Goal: Book appointment/travel/reservation

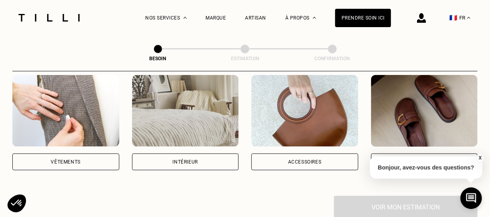
scroll to position [173, 0]
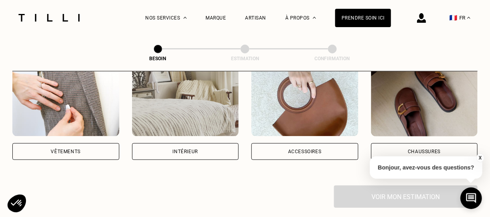
click at [173, 143] on div "Intérieur" at bounding box center [185, 151] width 107 height 17
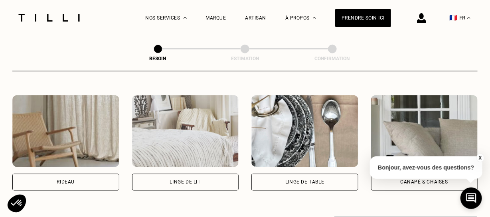
scroll to position [370, 0]
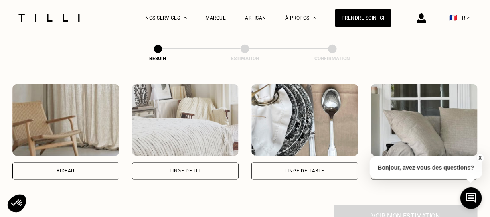
click at [99, 167] on div "Rideau" at bounding box center [65, 171] width 107 height 17
select select "FR"
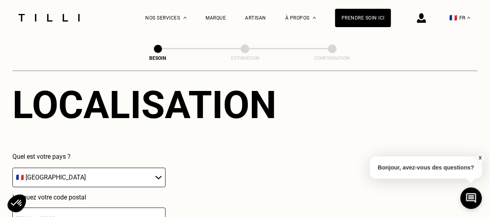
scroll to position [557, 0]
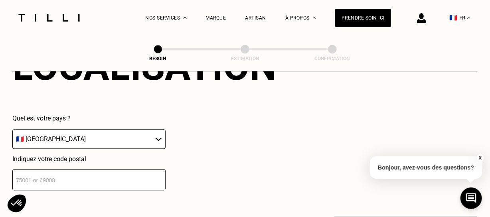
click at [99, 169] on input "number" at bounding box center [88, 179] width 153 height 21
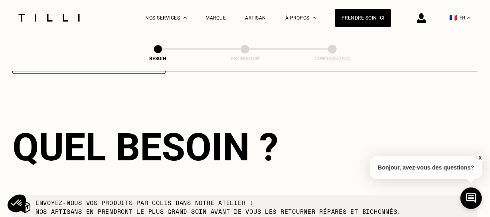
scroll to position [675, 0]
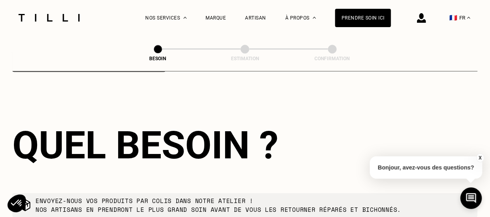
type input "89439"
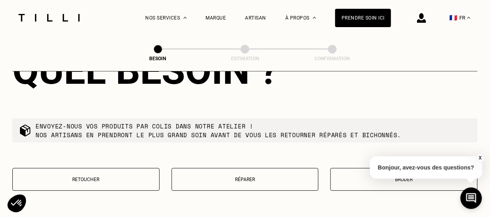
scroll to position [810, 0]
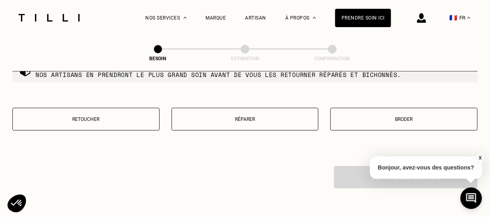
click at [102, 117] on p "Retoucher" at bounding box center [86, 120] width 138 height 6
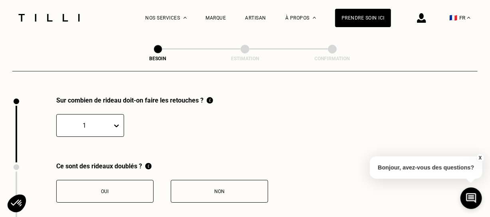
scroll to position [880, 0]
click at [113, 120] on div "1" at bounding box center [90, 125] width 68 height 23
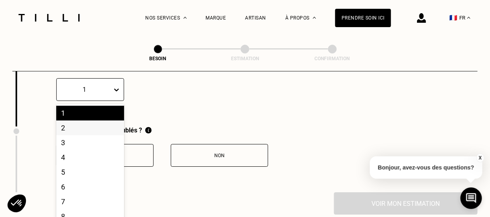
scroll to position [918, 0]
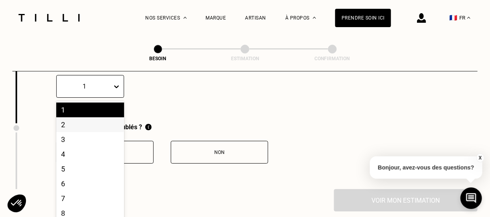
click at [102, 120] on div "2" at bounding box center [90, 124] width 68 height 15
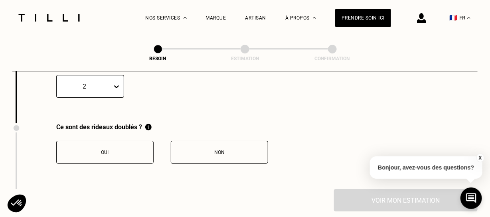
click at [229, 141] on button "Non" at bounding box center [219, 152] width 97 height 23
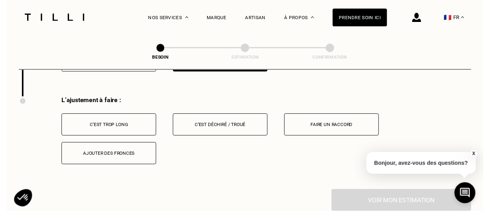
scroll to position [1011, 0]
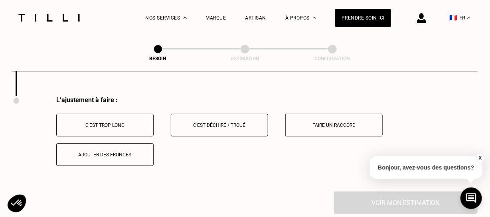
click at [116, 115] on button "C‘est trop long" at bounding box center [104, 125] width 97 height 23
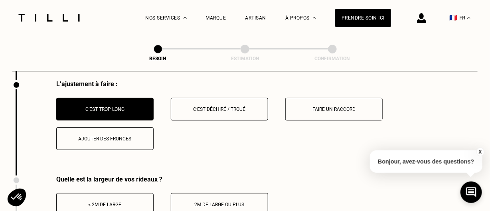
scroll to position [1090, 0]
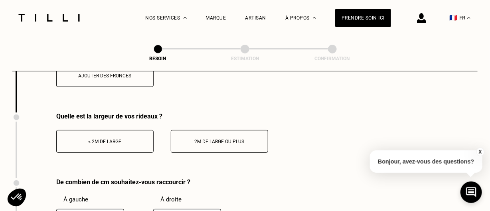
click at [136, 139] on div "< 2m de large" at bounding box center [105, 142] width 89 height 6
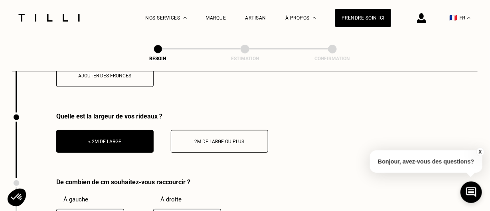
click at [136, 139] on div "< 2m de large" at bounding box center [105, 142] width 89 height 6
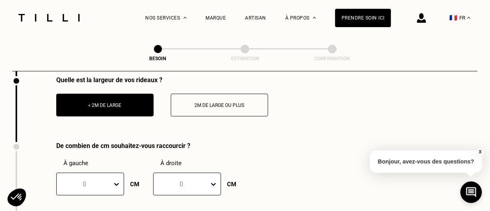
scroll to position [1138, 0]
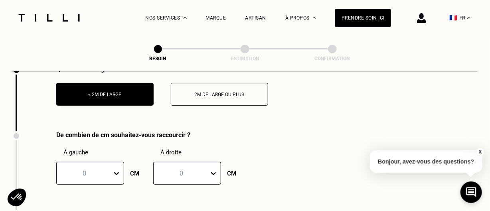
click at [116, 167] on div "0" at bounding box center [90, 173] width 68 height 23
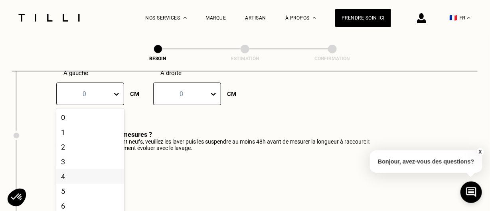
scroll to position [1224, 0]
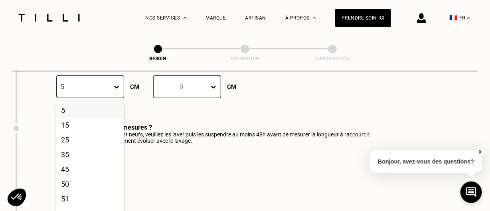
type input "50"
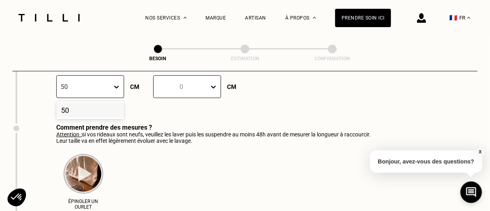
click at [115, 103] on div "50" at bounding box center [90, 110] width 68 height 15
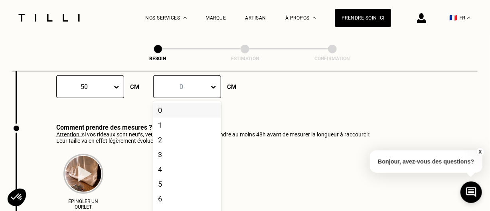
click at [191, 82] on div at bounding box center [181, 86] width 47 height 9
type input "50"
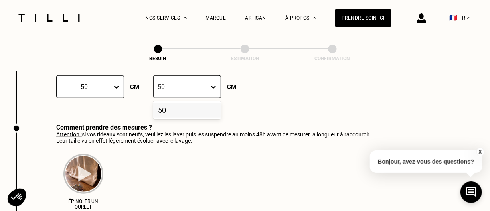
click at [187, 103] on div "50" at bounding box center [187, 110] width 68 height 15
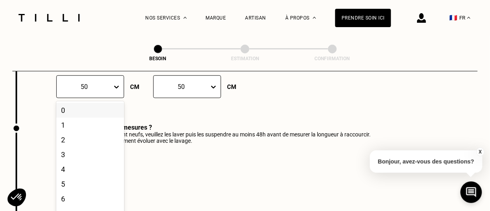
click at [92, 82] on div at bounding box center [84, 86] width 47 height 9
type input "45"
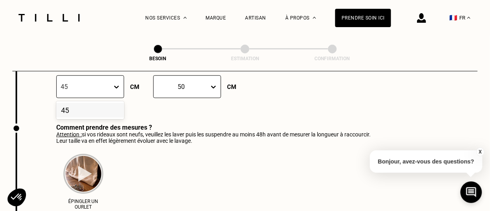
click at [104, 106] on div "45" at bounding box center [90, 110] width 68 height 15
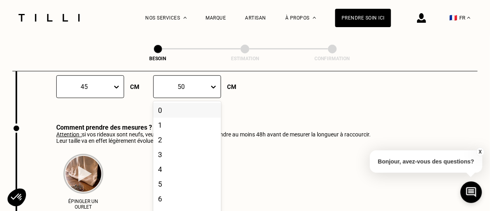
click at [190, 82] on div at bounding box center [181, 86] width 47 height 9
type input "45"
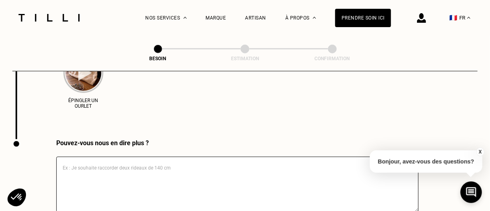
scroll to position [1330, 0]
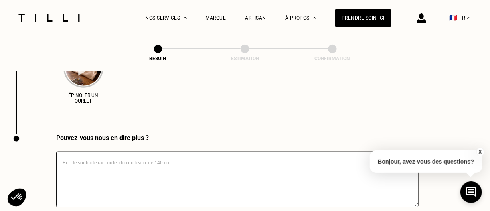
click at [218, 163] on textarea at bounding box center [237, 180] width 362 height 56
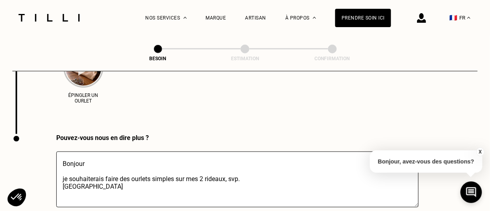
click at [226, 174] on textarea "Bonjour je souhaiterais faire des ourlets simples sur mes 2 rideaux, svp. [GEOG…" at bounding box center [237, 180] width 362 height 56
click at [207, 174] on textarea "Bonjour je souhaiterais faire des ourlets simples sur mes 2 rideaux , svp. [GEO…" at bounding box center [237, 180] width 362 height 56
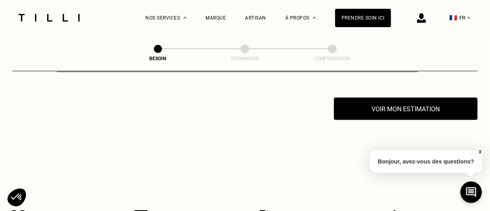
scroll to position [1452, 0]
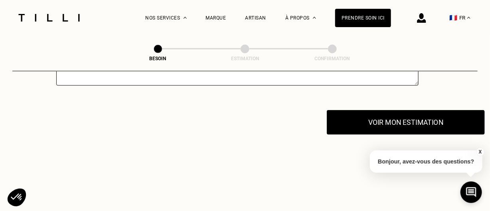
type textarea "Bonjour je souhaiterais faire des ourlets simples sur mes 2 doubles rideaux , s…"
click at [426, 117] on button "Voir mon estimation" at bounding box center [406, 122] width 158 height 25
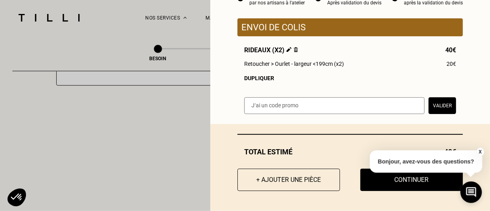
scroll to position [85, 0]
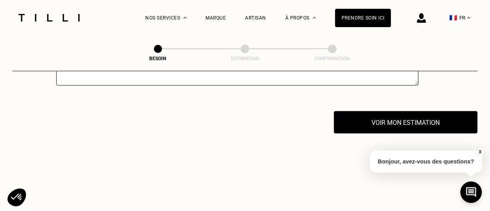
click at [482, 152] on button "X" at bounding box center [480, 152] width 8 height 9
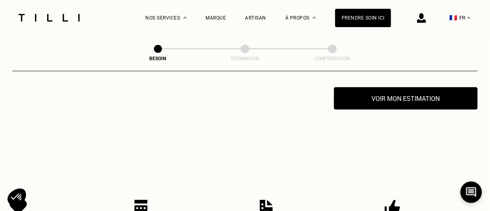
scroll to position [1503, 0]
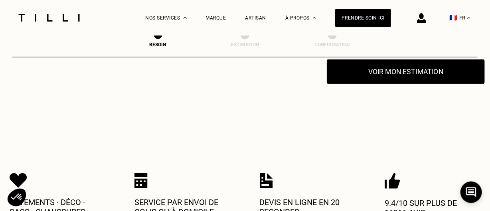
click at [434, 65] on button "Voir mon estimation" at bounding box center [406, 71] width 158 height 25
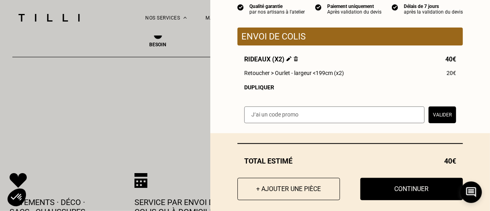
scroll to position [90, 0]
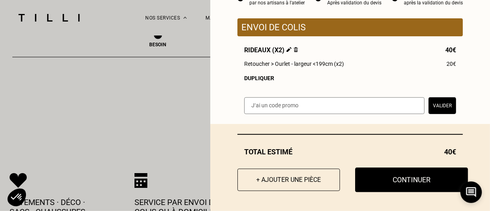
click at [391, 177] on button "Continuer" at bounding box center [411, 180] width 113 height 25
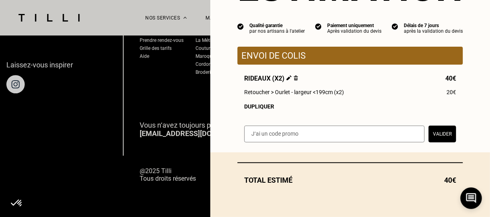
scroll to position [63, 0]
select select "FR"
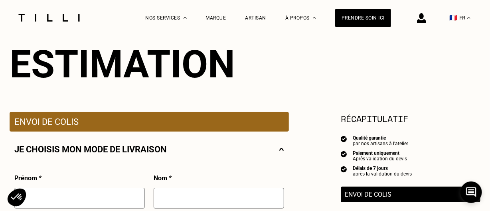
scroll to position [60, 0]
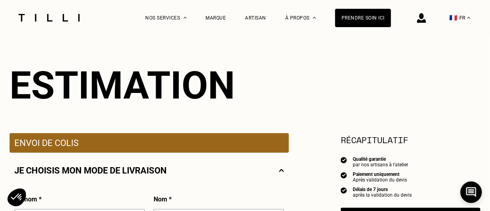
click at [365, 89] on div "Estimation" at bounding box center [245, 85] width 471 height 45
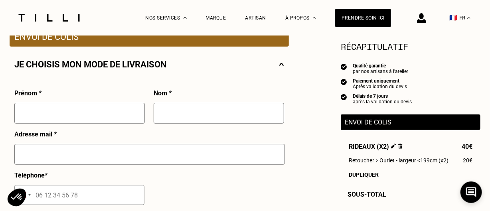
scroll to position [186, 0]
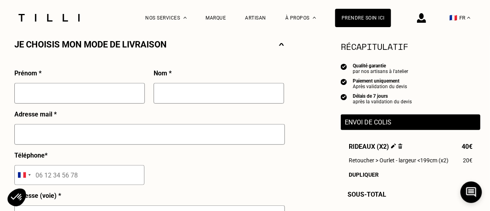
click at [130, 91] on input "text" at bounding box center [79, 93] width 130 height 21
type input "[PERSON_NAME]"
type input "smati"
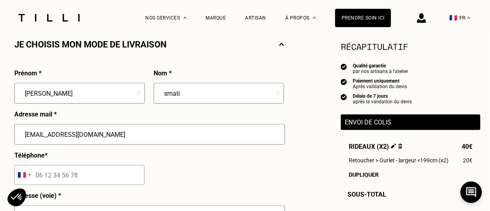
type input "[EMAIL_ADDRESS][DOMAIN_NAME]"
click at [64, 183] on input "tel" at bounding box center [79, 175] width 130 height 20
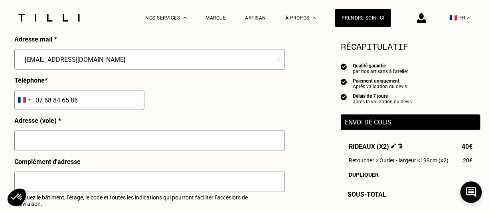
scroll to position [294, 0]
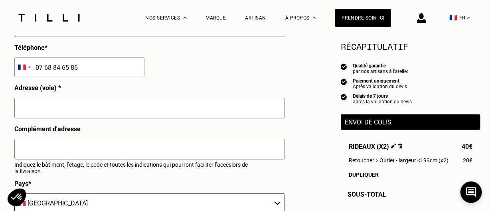
type input "07 68 84 65 86"
click at [229, 110] on input "text" at bounding box center [149, 108] width 271 height 21
type input "[STREET_ADDRESS]"
click at [196, 147] on input "text" at bounding box center [149, 149] width 271 height 21
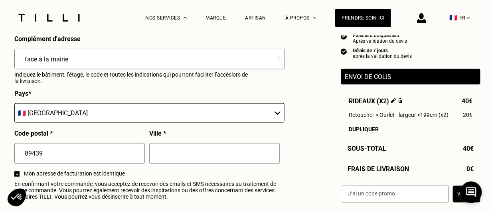
scroll to position [400, 0]
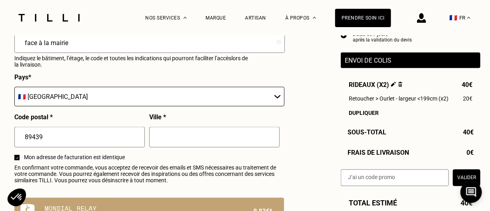
type input "face à la mairie"
click at [76, 139] on input "89439" at bounding box center [79, 137] width 130 height 21
type input "89440"
click at [178, 131] on input "text" at bounding box center [214, 137] width 130 height 21
type input "j"
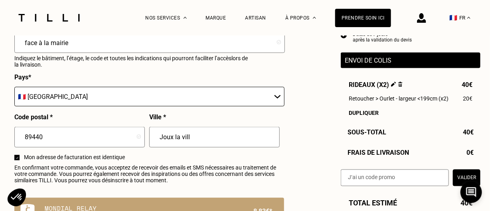
type input "Joux la ville"
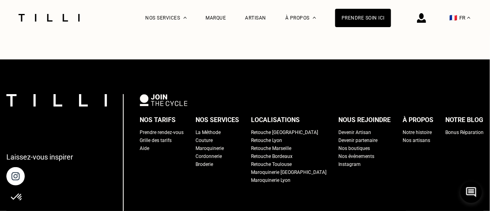
scroll to position [497, 0]
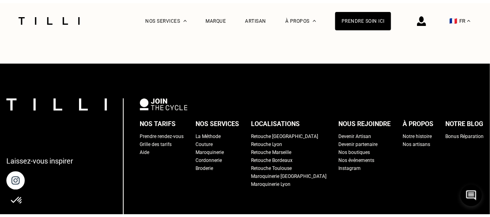
scroll to position [590, 0]
